Goal: Information Seeking & Learning: Learn about a topic

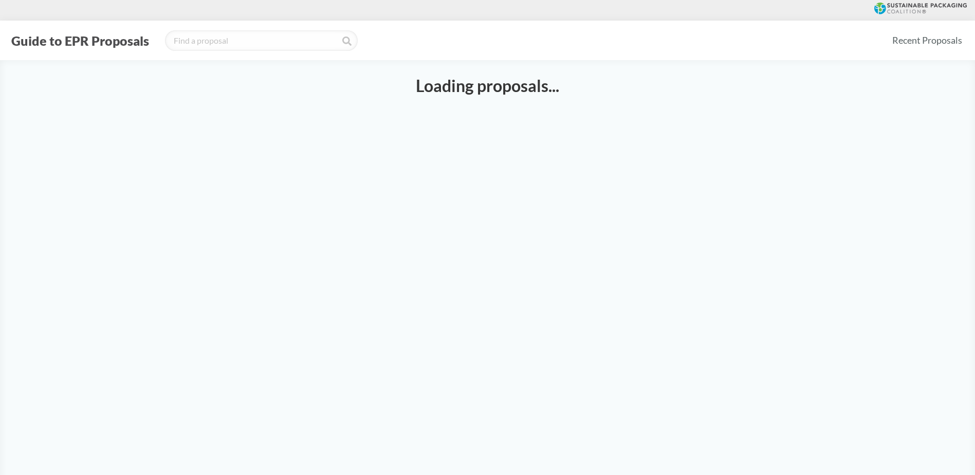
select select "SB54CH"
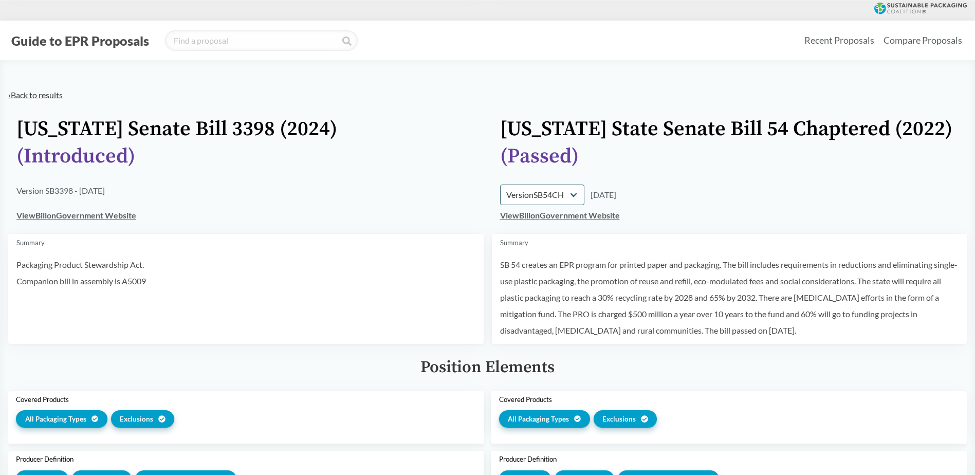
click at [22, 93] on link "‹ Back to results" at bounding box center [35, 95] width 54 height 10
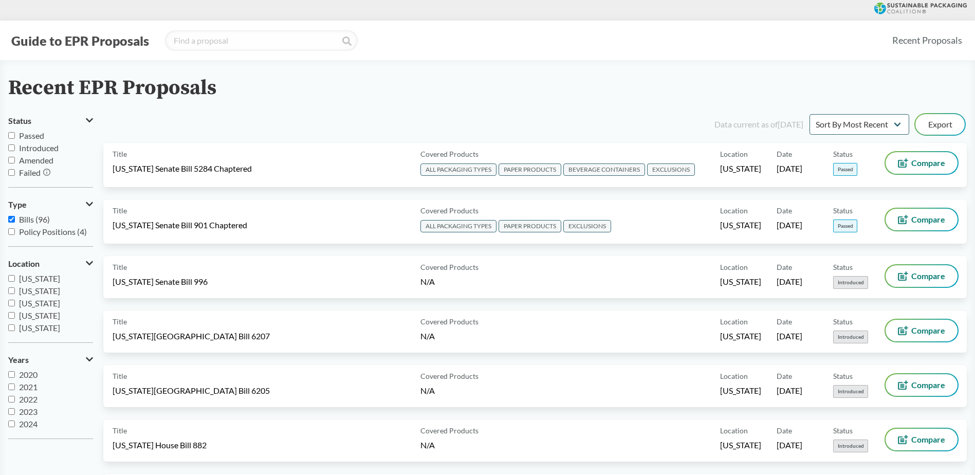
click at [11, 136] on input "Passed" at bounding box center [11, 135] width 7 height 7
checkbox input "true"
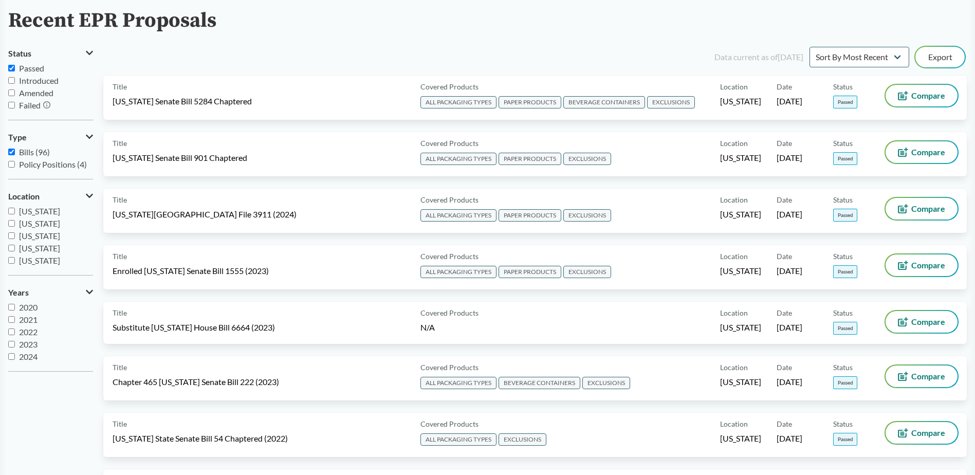
scroll to position [51, 0]
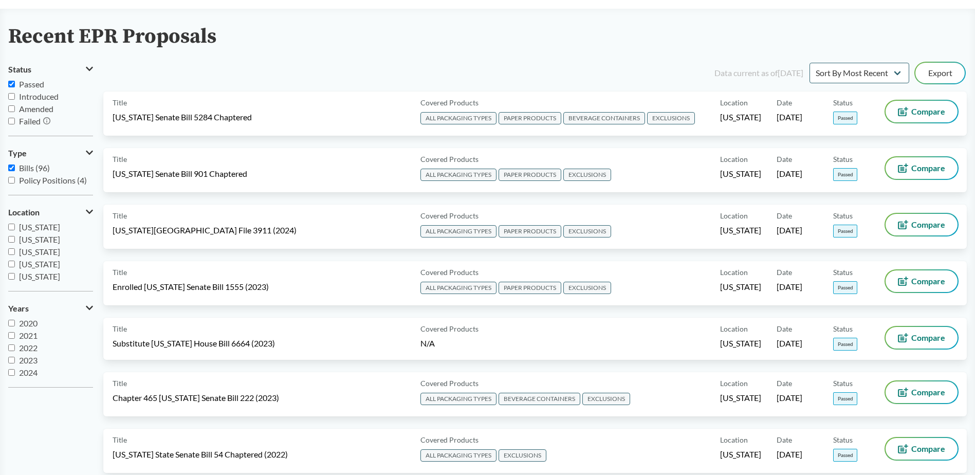
click at [9, 108] on input "Amended" at bounding box center [11, 108] width 7 height 7
checkbox input "true"
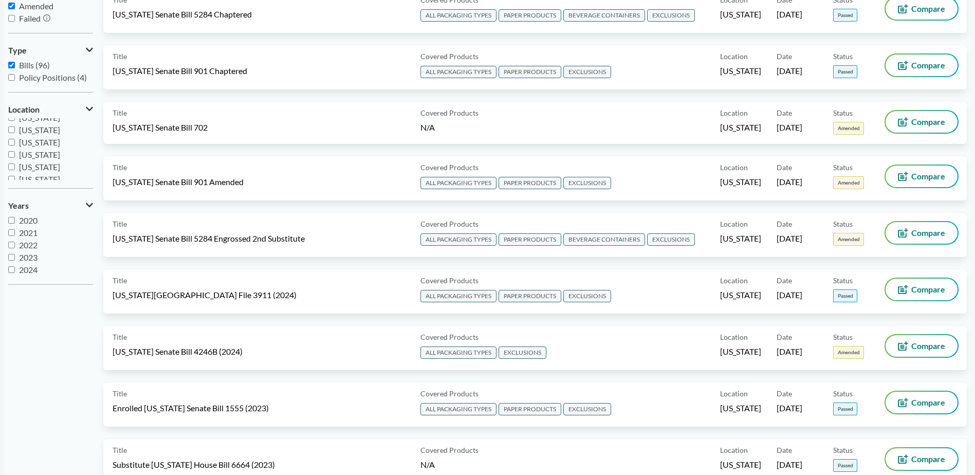
scroll to position [110, 0]
click at [11, 161] on input "[US_STATE]" at bounding box center [11, 162] width 7 height 7
checkbox input "true"
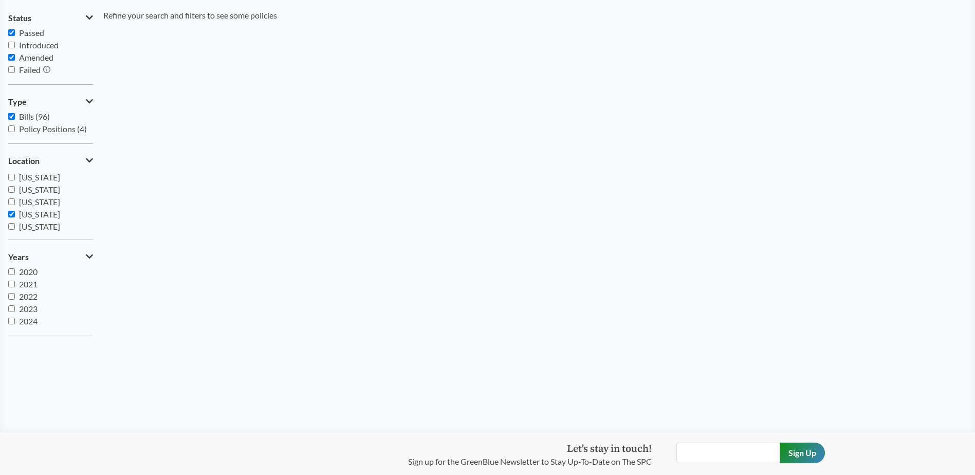
scroll to position [0, 0]
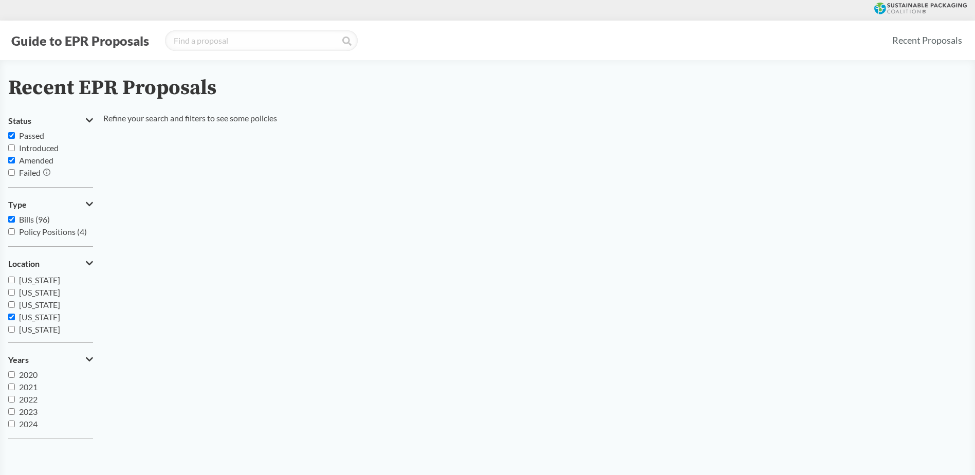
click at [10, 132] on input "Passed" at bounding box center [11, 135] width 7 height 7
checkbox input "false"
click at [10, 157] on input "Amended" at bounding box center [11, 160] width 7 height 7
checkbox input "false"
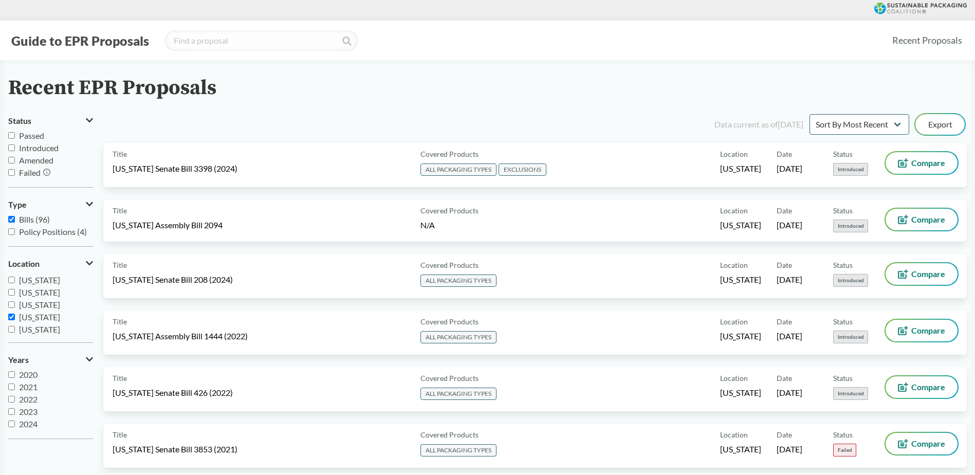
click at [9, 318] on input "[US_STATE]" at bounding box center [11, 317] width 7 height 7
checkbox input "false"
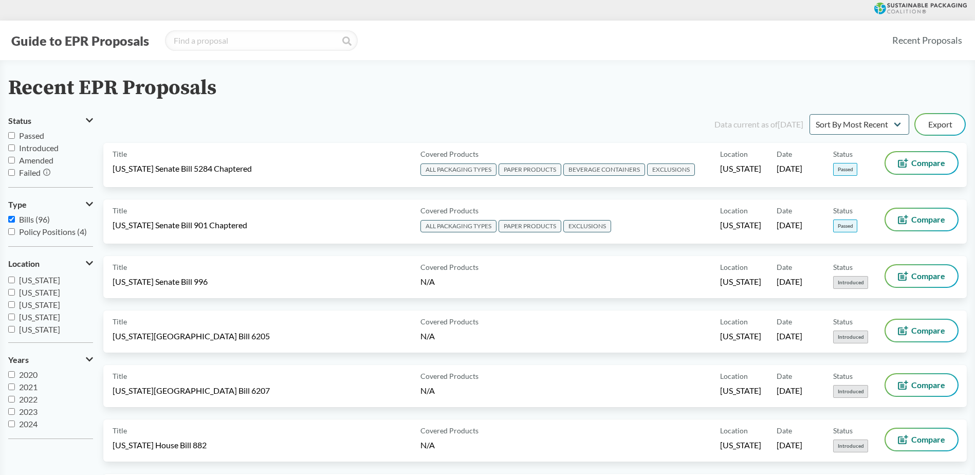
click at [10, 147] on input "Introduced" at bounding box center [11, 147] width 7 height 7
checkbox input "true"
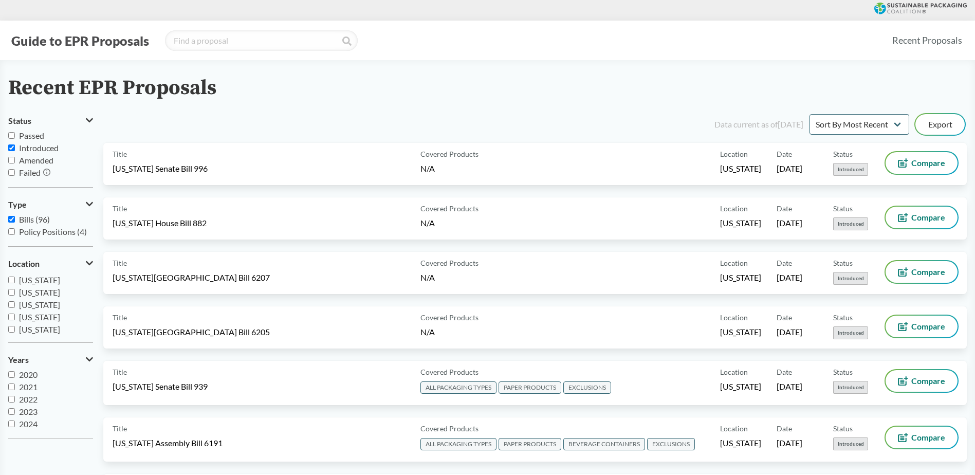
click at [49, 173] on icon at bounding box center [46, 172] width 7 height 7
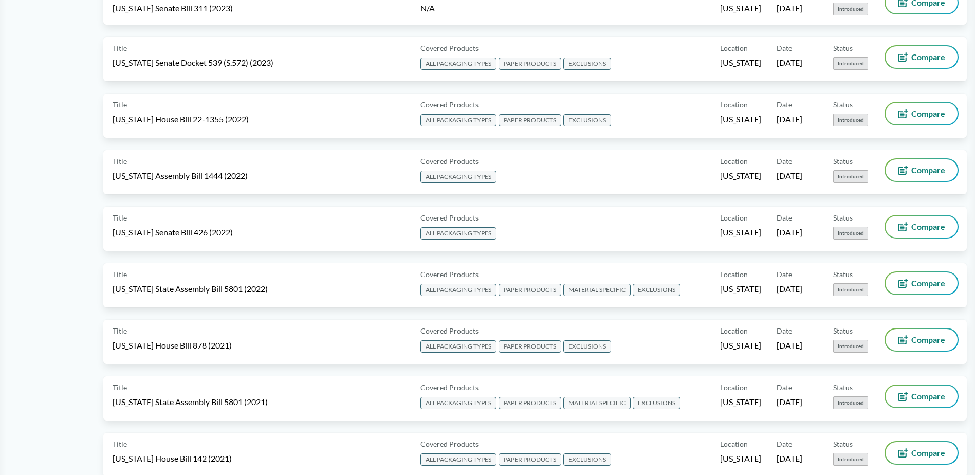
scroll to position [2192, 0]
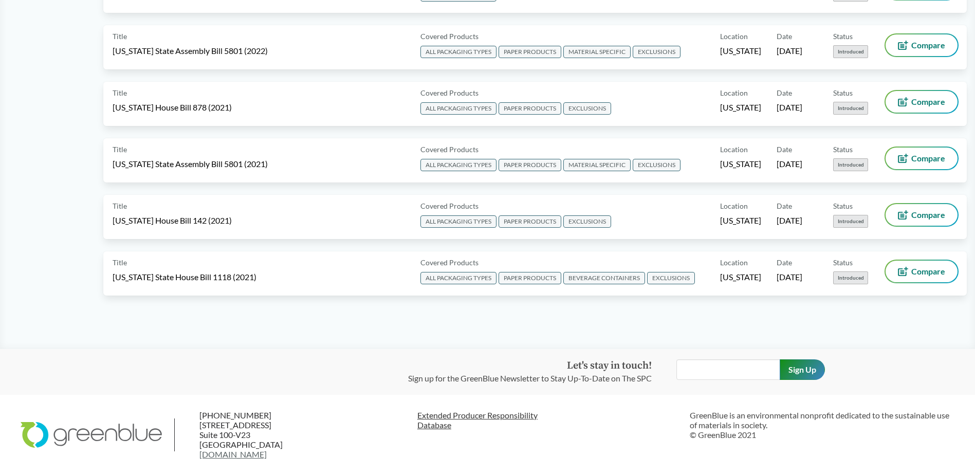
click at [502, 414] on link "Extended Producer Responsibility Database" at bounding box center [549, 420] width 265 height 20
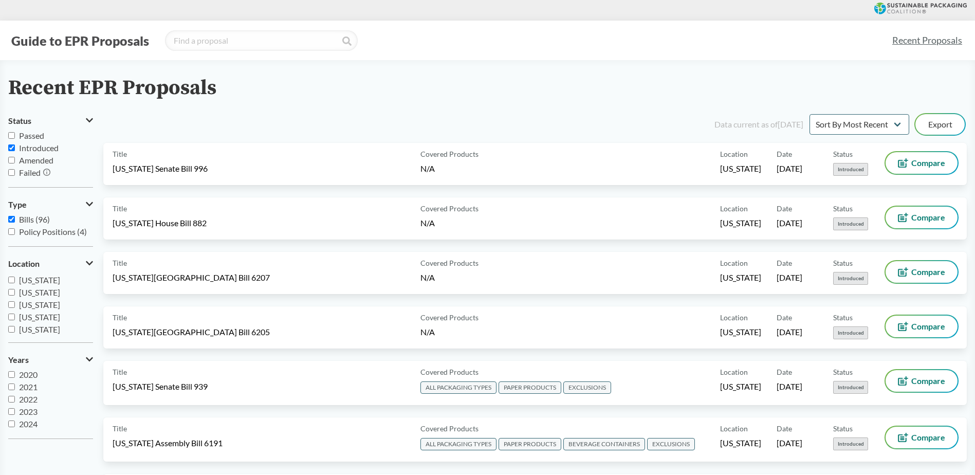
click at [89, 204] on icon at bounding box center [89, 204] width 7 height 8
click at [89, 204] on icon at bounding box center [90, 204] width 5 height 8
click at [10, 231] on input "Policy Positions (4)" at bounding box center [11, 231] width 7 height 7
checkbox input "true"
click at [9, 216] on input "Bills (96)" at bounding box center [11, 219] width 7 height 7
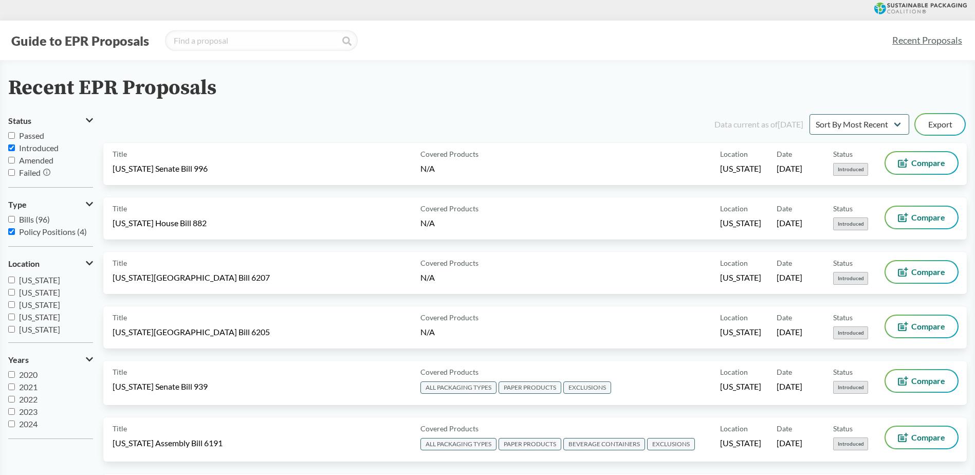
checkbox input "false"
